Goal: Task Accomplishment & Management: Use online tool/utility

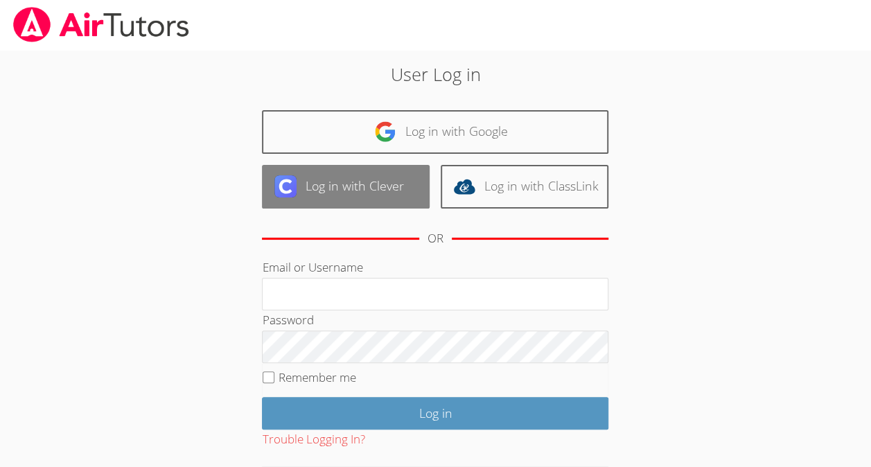
click at [378, 182] on link "Log in with Clever" at bounding box center [346, 187] width 168 height 44
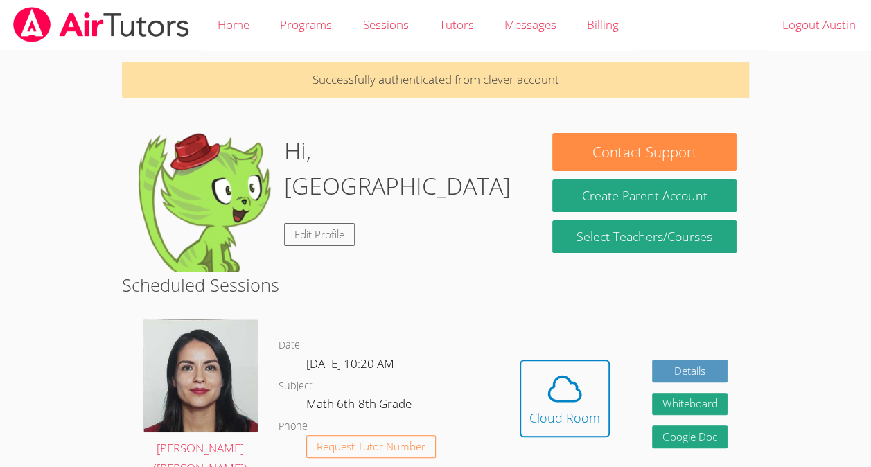
click at [504, 273] on h2 "Scheduled Sessions" at bounding box center [435, 285] width 627 height 26
click at [585, 378] on span at bounding box center [564, 388] width 71 height 39
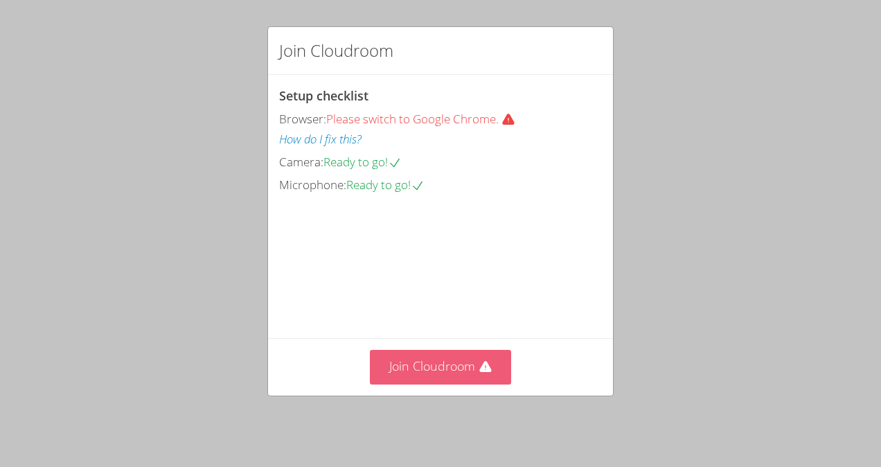
click at [416, 374] on button "Join Cloudroom" at bounding box center [441, 367] width 142 height 34
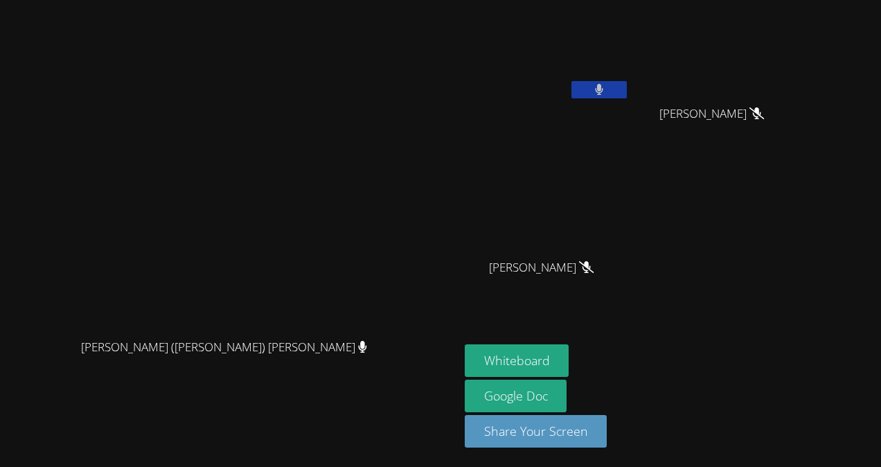
click at [627, 85] on button at bounding box center [599, 89] width 55 height 17
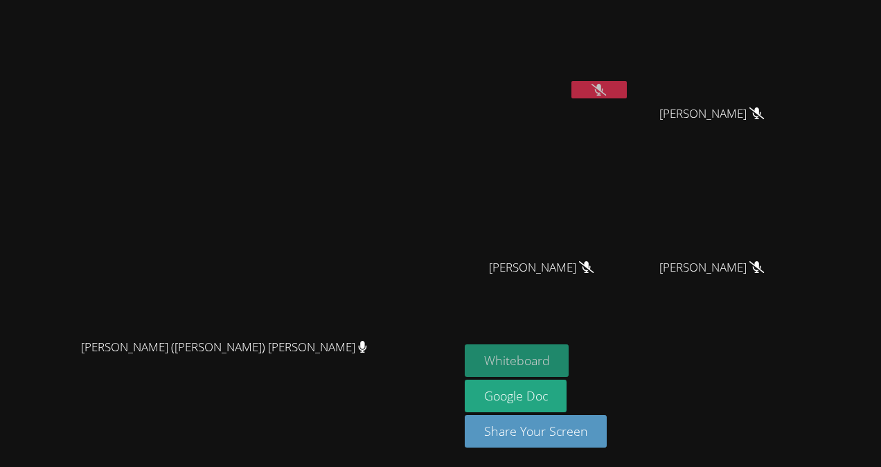
click at [570, 369] on button "Whiteboard" at bounding box center [517, 360] width 105 height 33
click at [764, 284] on div "Samuel Mireles Santillan" at bounding box center [717, 279] width 165 height 55
drag, startPoint x: 607, startPoint y: 362, endPoint x: 729, endPoint y: 502, distance: 186.2
click at [729, 466] on html "Jacqueline (Jackie) Reynoza Jacqueline (Jackie) Reynoza Austin Aguilar-Glavez S…" at bounding box center [440, 233] width 881 height 467
click at [570, 354] on button "Whiteboard" at bounding box center [517, 360] width 105 height 33
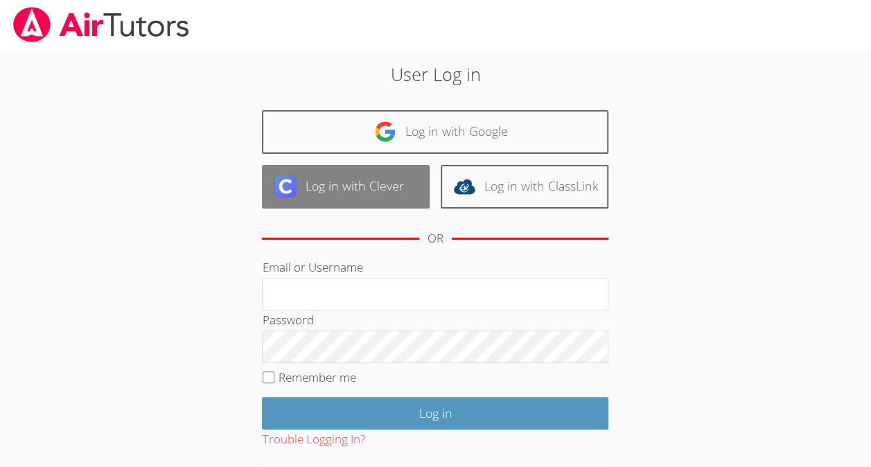
click at [396, 190] on link "Log in with Clever" at bounding box center [346, 187] width 168 height 44
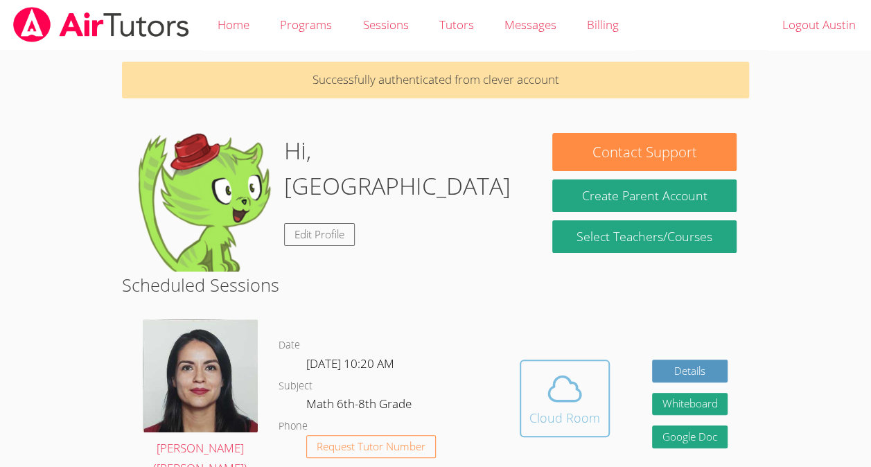
click at [601, 412] on button "Cloud Room" at bounding box center [565, 399] width 90 height 78
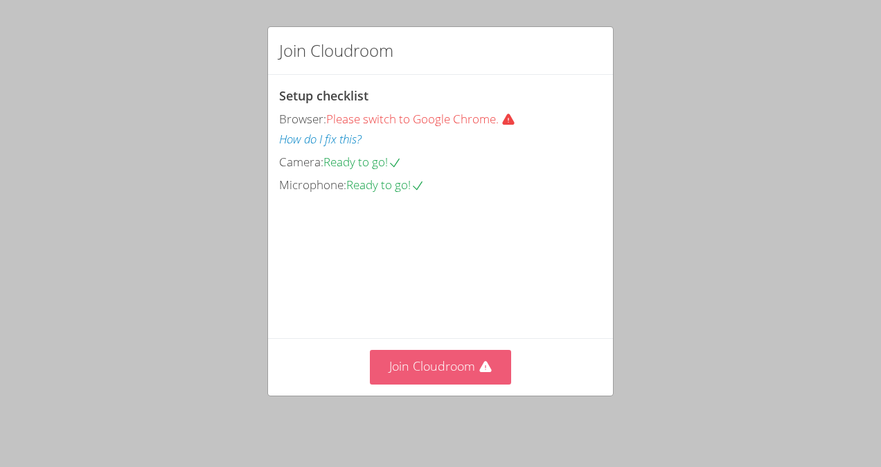
click at [505, 384] on button "Join Cloudroom" at bounding box center [441, 367] width 142 height 34
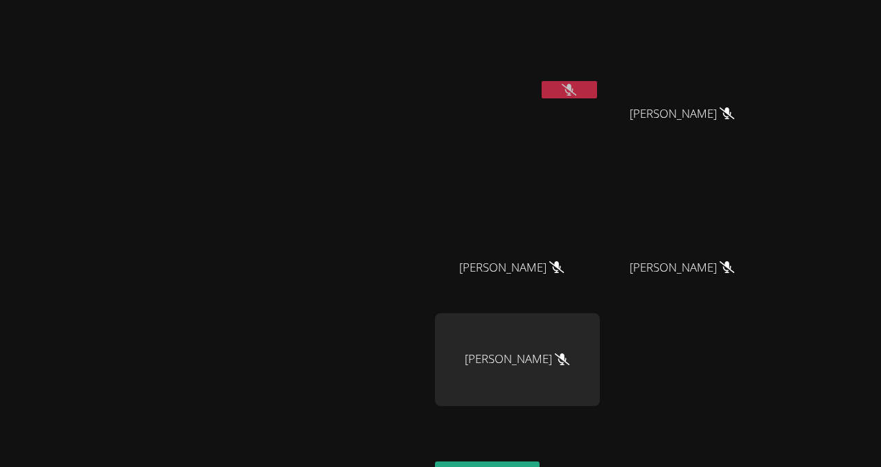
scroll to position [115, 0]
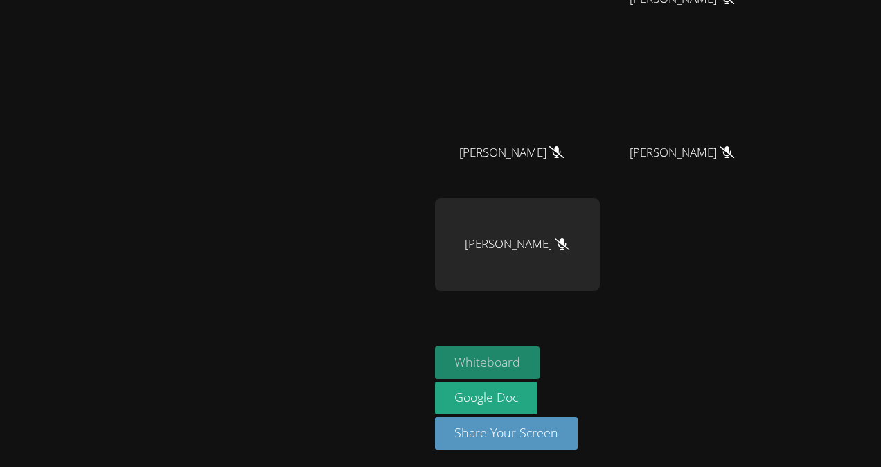
click at [540, 370] on button "Whiteboard" at bounding box center [487, 362] width 105 height 33
click at [540, 360] on button "Whiteboard" at bounding box center [487, 362] width 105 height 33
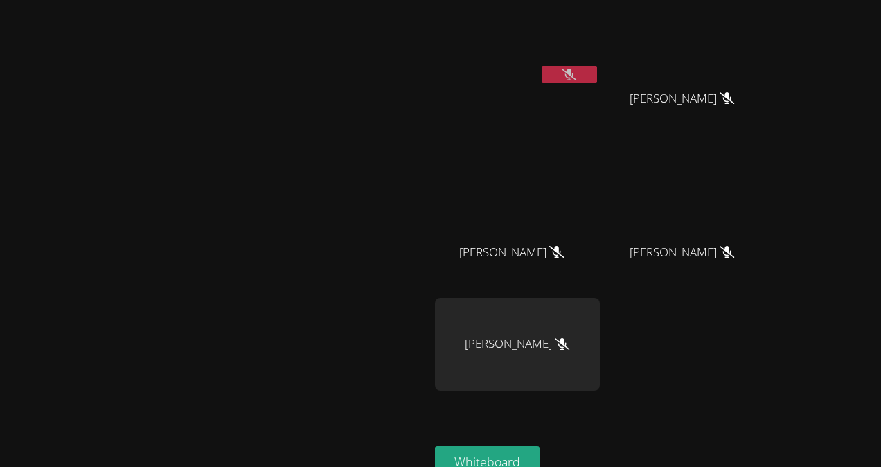
scroll to position [0, 0]
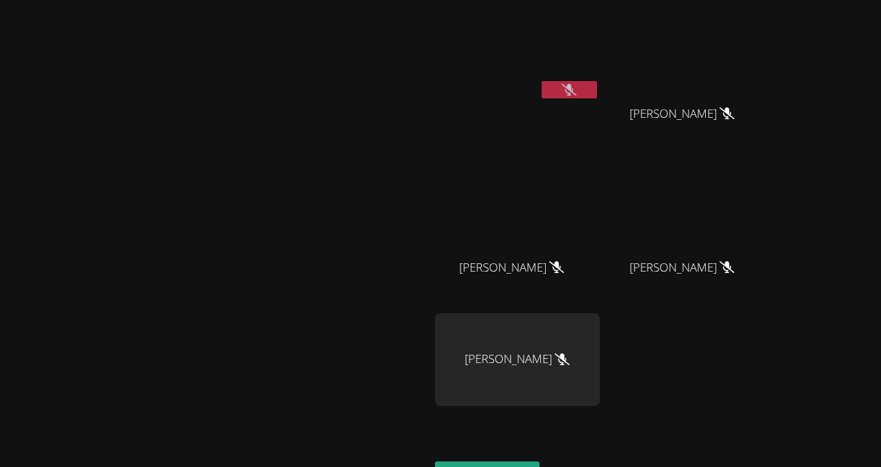
click at [577, 93] on icon at bounding box center [569, 90] width 15 height 12
click at [597, 95] on button at bounding box center [569, 89] width 55 height 17
click at [597, 88] on button at bounding box center [569, 89] width 55 height 17
click at [597, 97] on button at bounding box center [569, 89] width 55 height 17
click at [597, 96] on button at bounding box center [569, 89] width 55 height 17
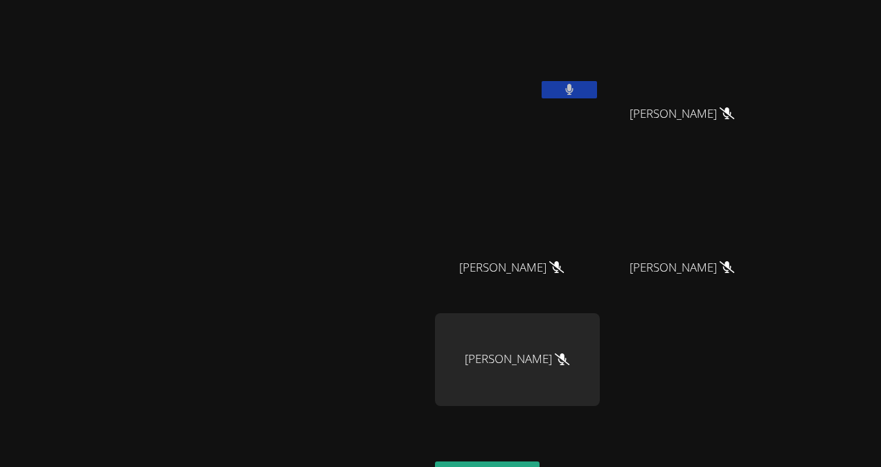
click at [597, 97] on button at bounding box center [569, 89] width 55 height 17
click at [597, 90] on button at bounding box center [569, 89] width 55 height 17
click at [597, 95] on button at bounding box center [569, 89] width 55 height 17
click at [577, 90] on icon at bounding box center [569, 90] width 15 height 12
click at [574, 89] on icon at bounding box center [569, 90] width 9 height 12
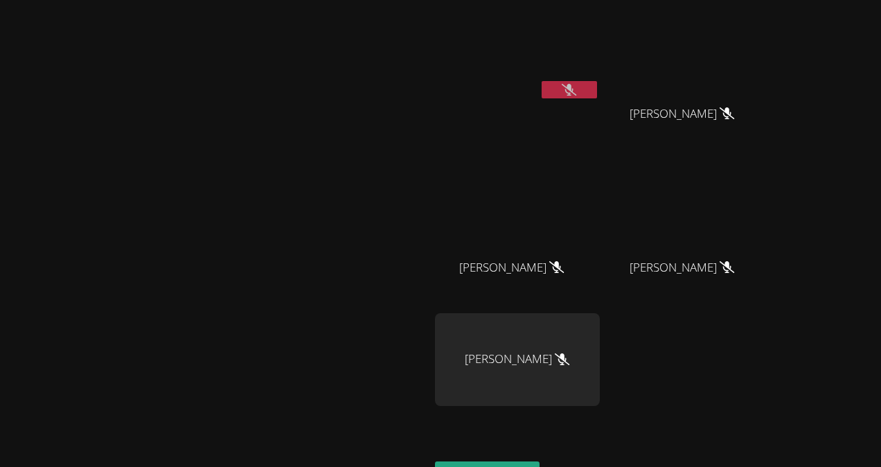
click at [597, 92] on button at bounding box center [569, 89] width 55 height 17
click at [597, 88] on button at bounding box center [569, 89] width 55 height 17
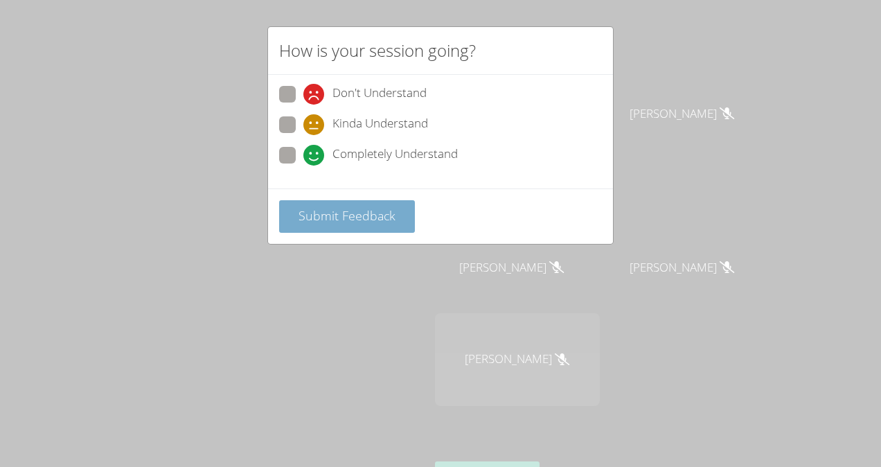
click at [302, 215] on span "Submit Feedback" at bounding box center [347, 215] width 97 height 17
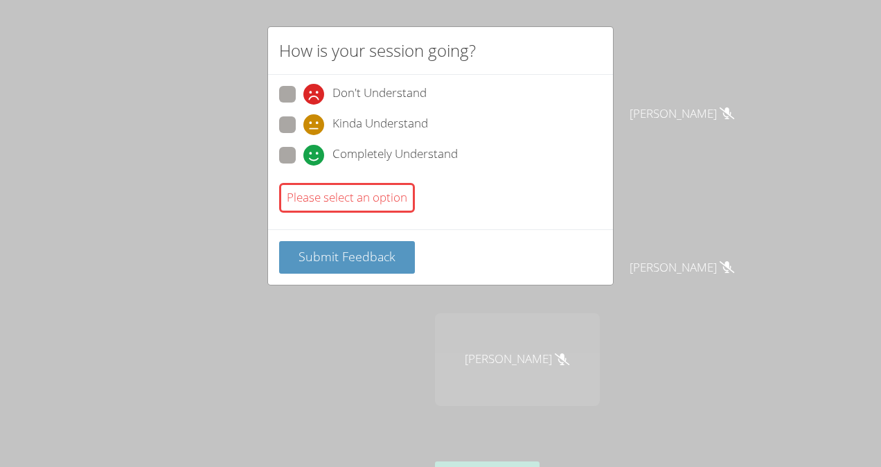
click at [304, 166] on span at bounding box center [304, 166] width 0 height 0
click at [304, 153] on input "Completely Understand" at bounding box center [310, 153] width 12 height 12
radio input "true"
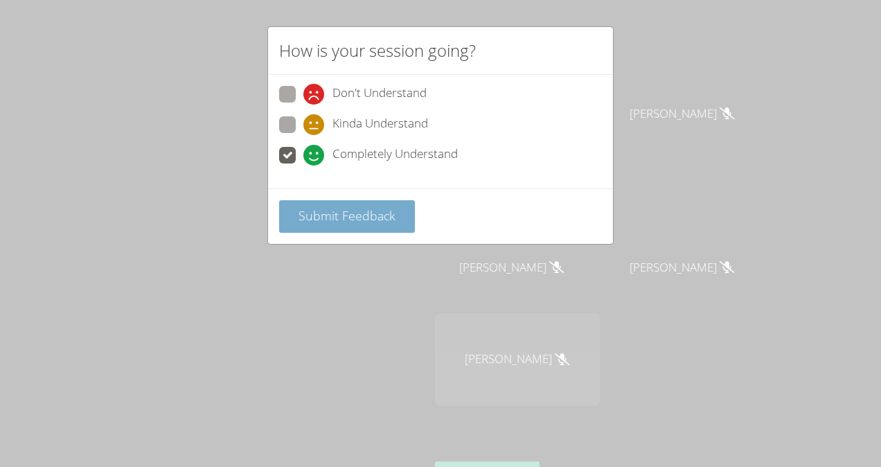
click at [306, 228] on button "Submit Feedback" at bounding box center [347, 216] width 136 height 33
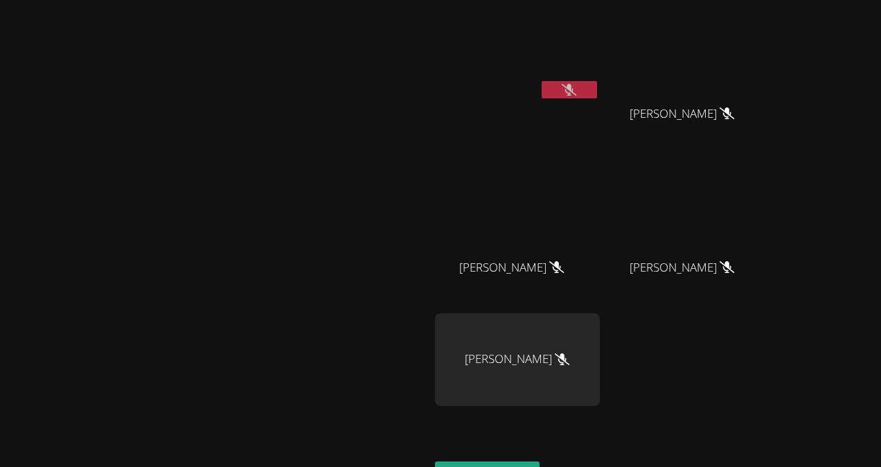
click at [597, 92] on button at bounding box center [569, 89] width 55 height 17
click at [597, 90] on button at bounding box center [569, 89] width 55 height 17
click at [597, 89] on button at bounding box center [569, 89] width 55 height 17
click at [111, 252] on video at bounding box center [215, 264] width 208 height 236
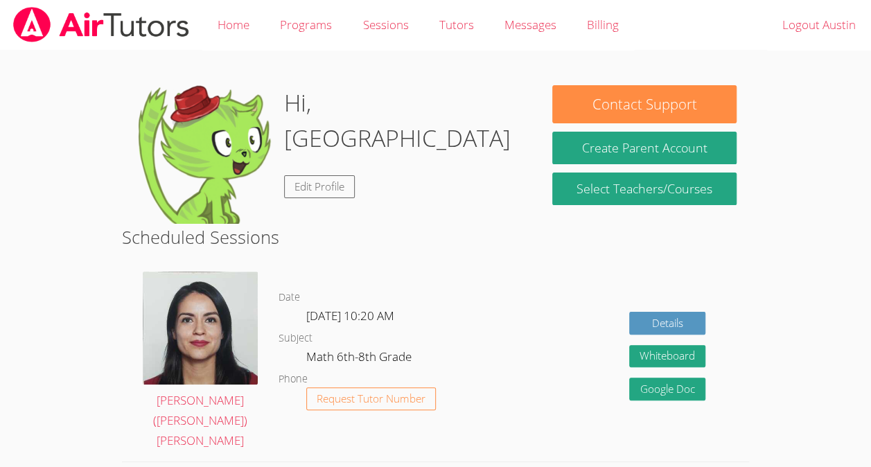
click at [520, 340] on div "Details Whiteboard Hidden Google Doc" at bounding box center [623, 361] width 251 height 200
